Goal: Transaction & Acquisition: Download file/media

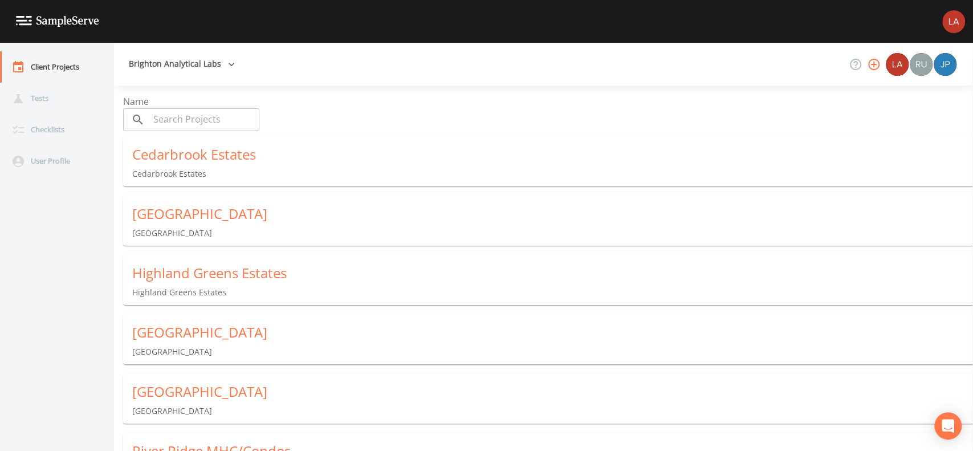
scroll to position [96, 0]
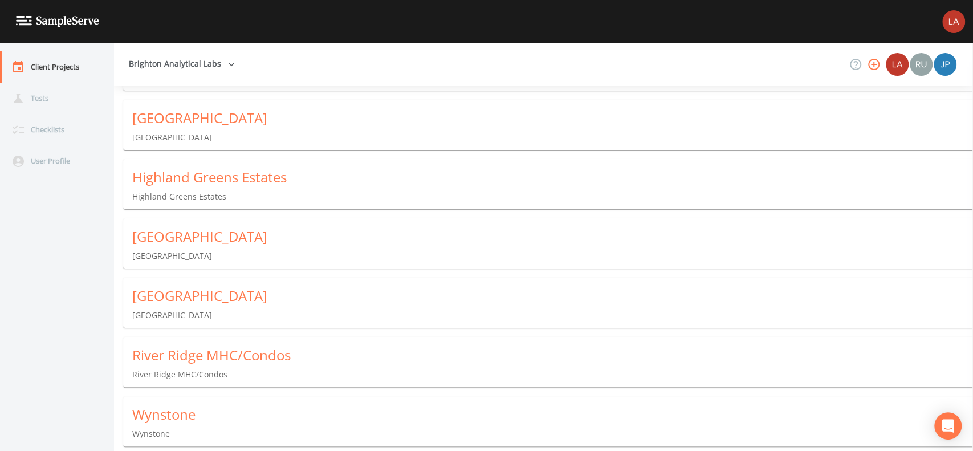
click at [167, 414] on div "Wynstone" at bounding box center [552, 414] width 840 height 18
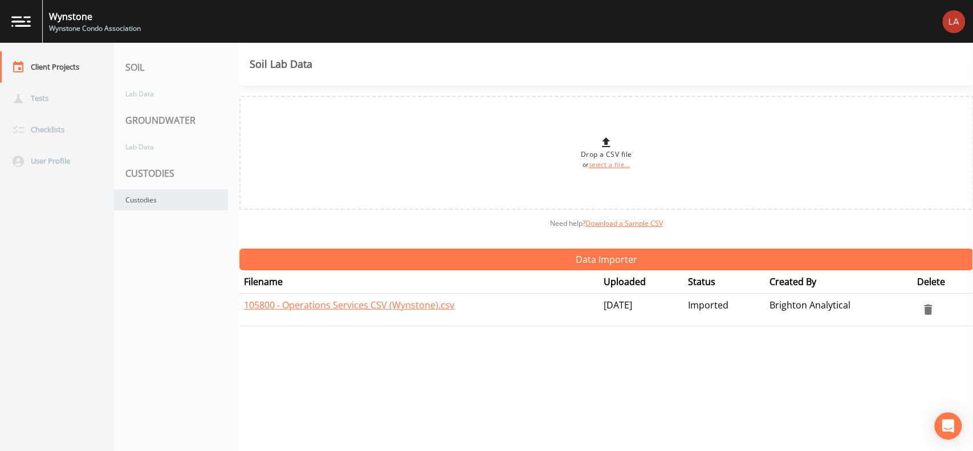
click at [146, 191] on div "Custodies" at bounding box center [171, 199] width 114 height 21
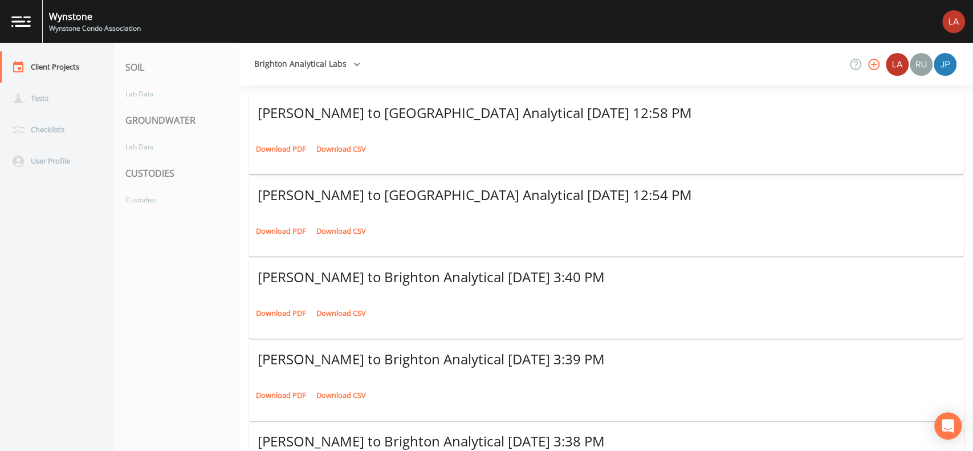
click at [285, 153] on link "Download PDF" at bounding box center [281, 149] width 56 height 18
click at [284, 230] on link "Download PDF" at bounding box center [281, 231] width 56 height 18
click at [265, 207] on div "[PERSON_NAME] to [GEOGRAPHIC_DATA] Analytical [DATE] 12:54 PM" at bounding box center [605, 197] width 715 height 41
